Goal: Information Seeking & Learning: Learn about a topic

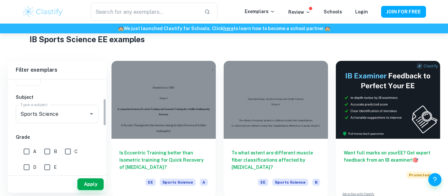
scroll to position [67, 0]
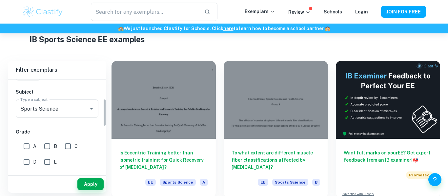
click at [52, 103] on input "Sports Science" at bounding box center [48, 109] width 58 height 12
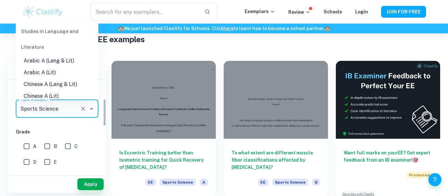
scroll to position [754, 0]
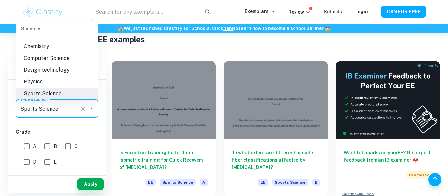
click at [93, 112] on icon "Close" at bounding box center [92, 109] width 8 height 8
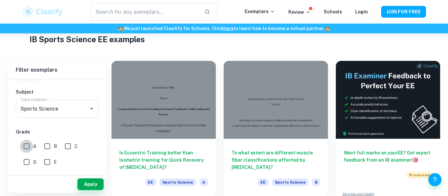
click at [29, 148] on input "A" at bounding box center [26, 146] width 13 height 13
checkbox input "true"
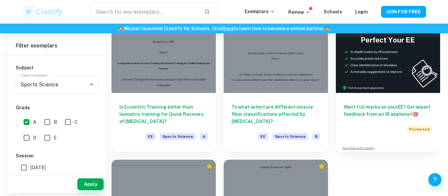
scroll to position [66, 0]
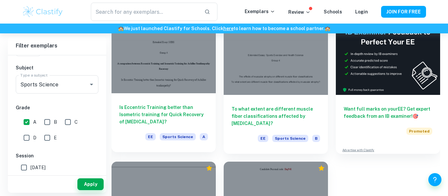
click at [193, 122] on h6 "Is Eccentric Training better than Isometric training for Quick Recovery of [MED…" at bounding box center [163, 115] width 89 height 22
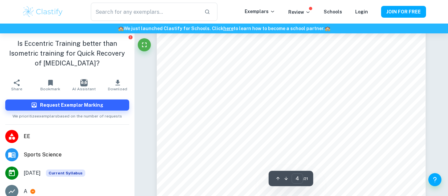
scroll to position [1235, 0]
type input "3"
